Goal: Find specific page/section: Find specific page/section

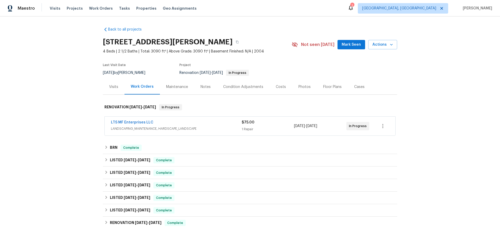
click at [191, 122] on div "LTS MF Enterprises LLC" at bounding box center [176, 123] width 131 height 6
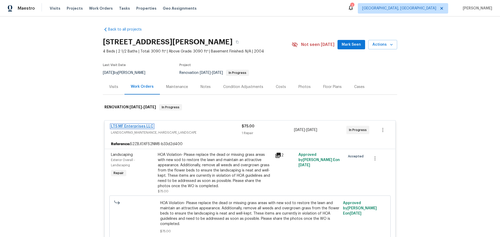
click at [141, 127] on link "LTS MF Enterprises LLC" at bounding box center [132, 126] width 42 height 4
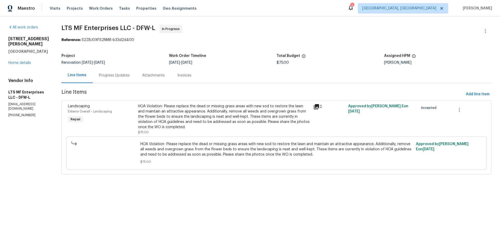
click at [120, 78] on div "Progress Updates" at bounding box center [114, 75] width 43 height 15
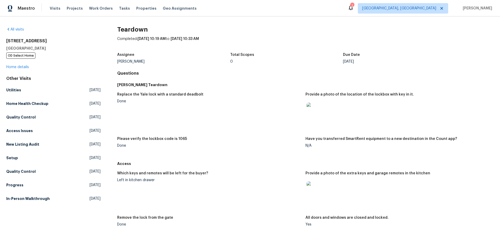
click at [310, 192] on img at bounding box center [315, 189] width 17 height 17
